Goal: Task Accomplishment & Management: Use online tool/utility

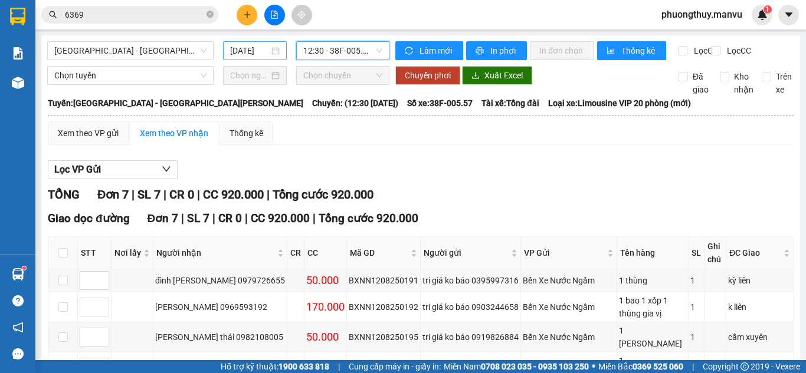
click at [230, 51] on input "[DATE]" at bounding box center [249, 50] width 39 height 13
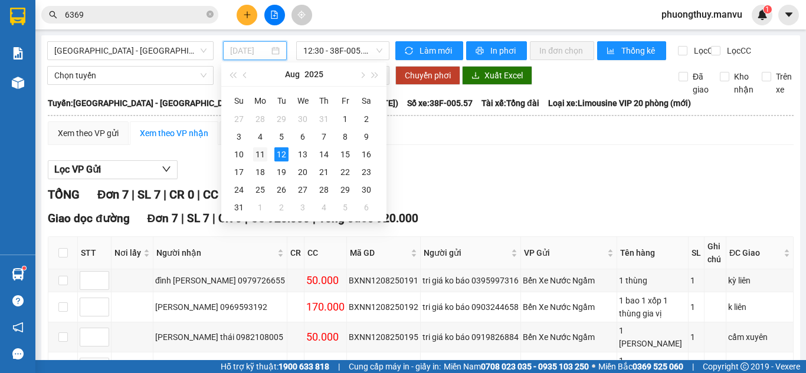
click at [260, 156] on div "11" at bounding box center [260, 154] width 14 height 14
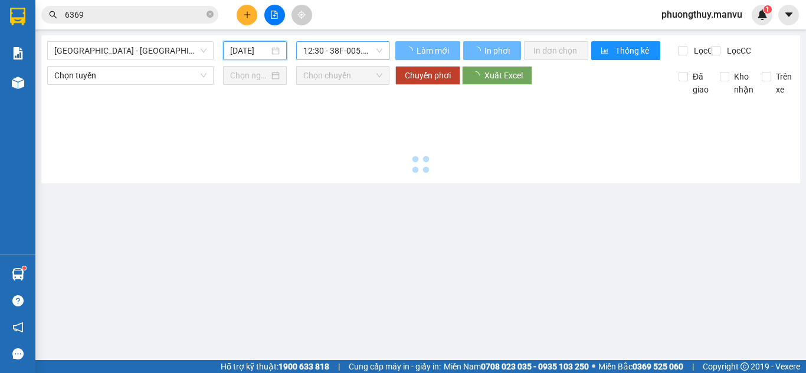
click at [342, 48] on span "12:30 - 38F-005.57" at bounding box center [342, 51] width 79 height 18
type input "[DATE]"
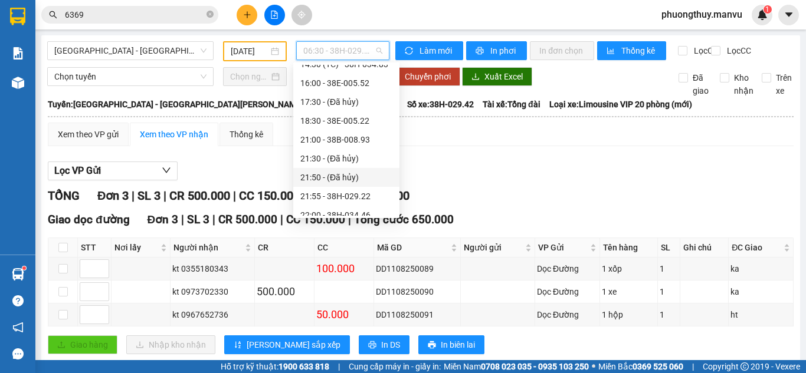
scroll to position [189, 0]
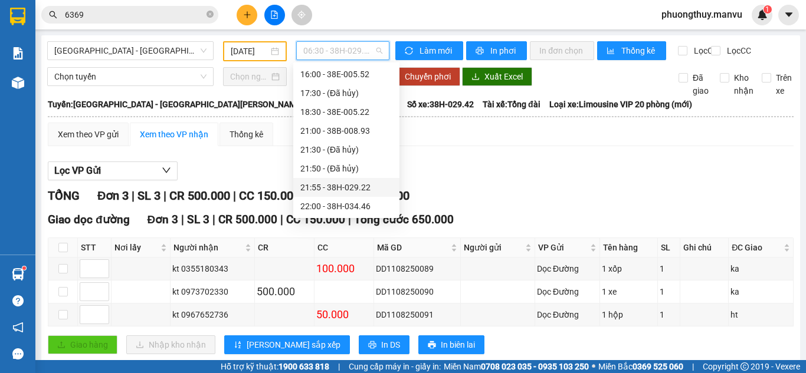
click at [356, 187] on div "21:55 - 38H-029.22" at bounding box center [346, 187] width 92 height 13
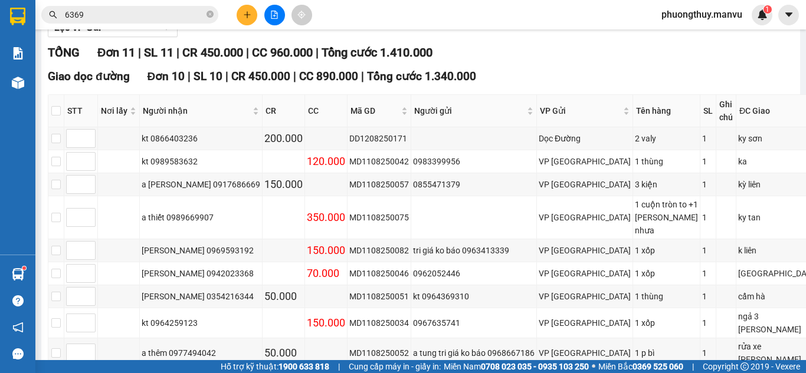
scroll to position [309, 0]
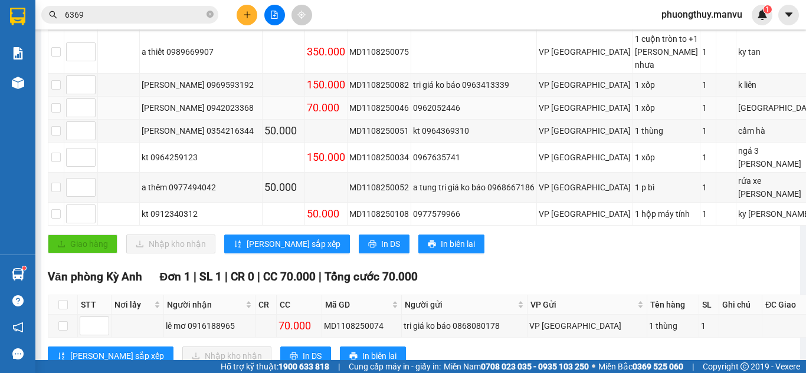
click at [539, 101] on div "VP [GEOGRAPHIC_DATA]" at bounding box center [585, 107] width 92 height 13
click at [558, 78] on div "VP [GEOGRAPHIC_DATA]" at bounding box center [585, 84] width 92 height 13
click at [225, 78] on div "[PERSON_NAME] 0969593192" at bounding box center [201, 84] width 119 height 13
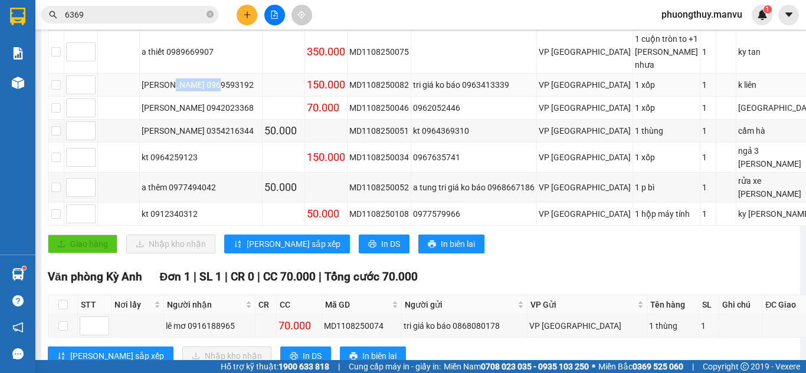
click at [225, 78] on div "[PERSON_NAME] 0969593192" at bounding box center [201, 84] width 119 height 13
click at [168, 11] on input "6369" at bounding box center [134, 14] width 139 height 13
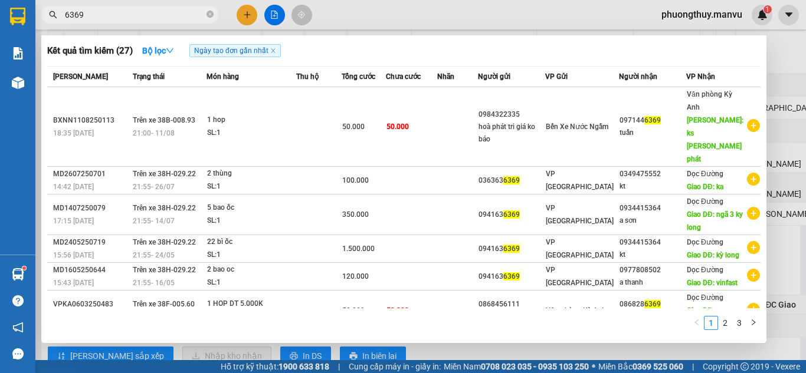
click at [168, 11] on input "6369" at bounding box center [134, 14] width 139 height 13
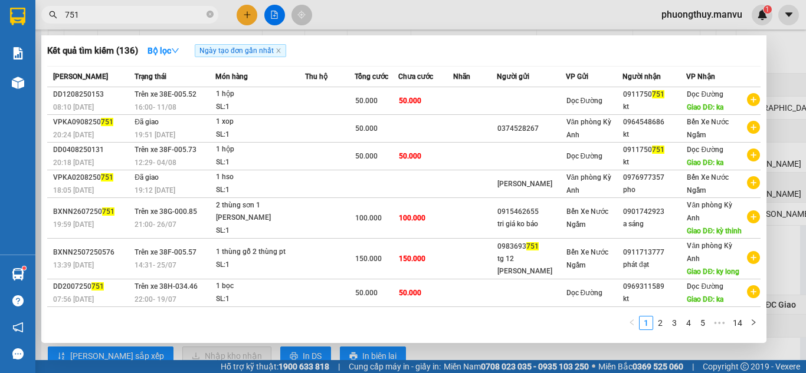
type input "751"
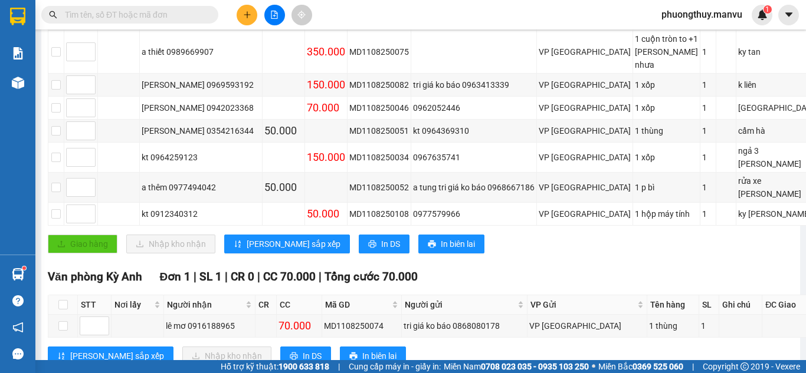
click at [144, 14] on input "text" at bounding box center [134, 14] width 139 height 13
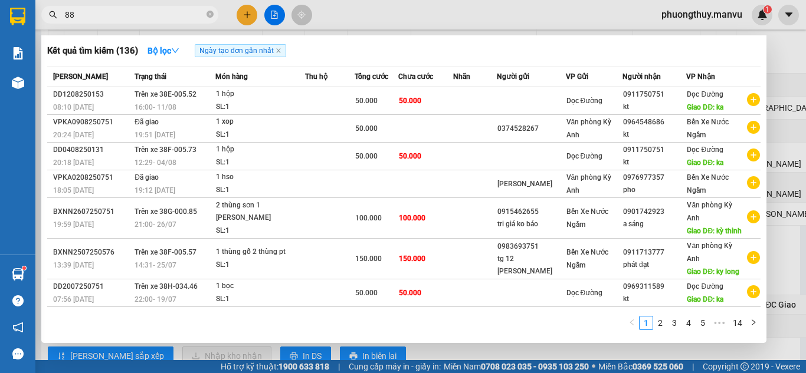
type input "8"
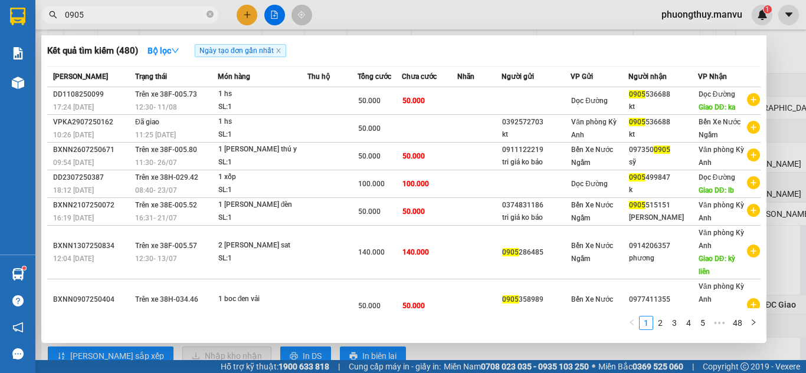
type input "0905"
click at [137, 18] on input "0905" at bounding box center [134, 14] width 139 height 13
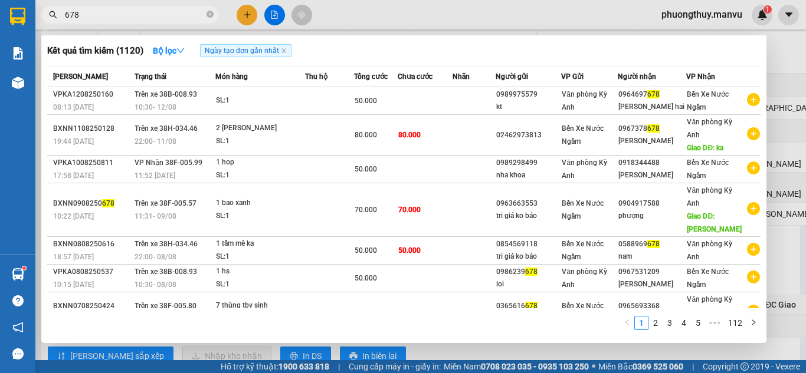
type input "678"
